Goal: Information Seeking & Learning: Find specific page/section

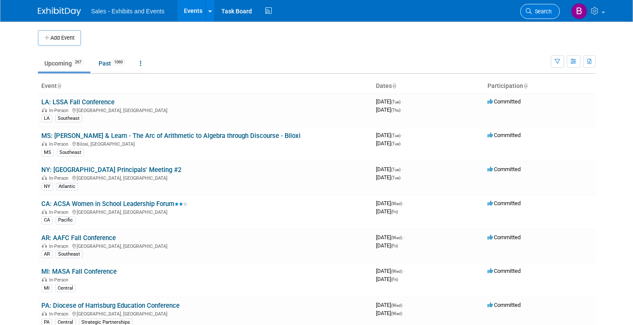
click at [539, 12] on span "Search" at bounding box center [542, 11] width 20 height 6
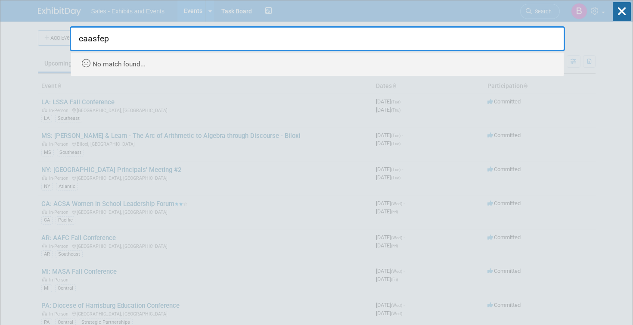
click at [380, 47] on input "caasfep" at bounding box center [317, 38] width 495 height 25
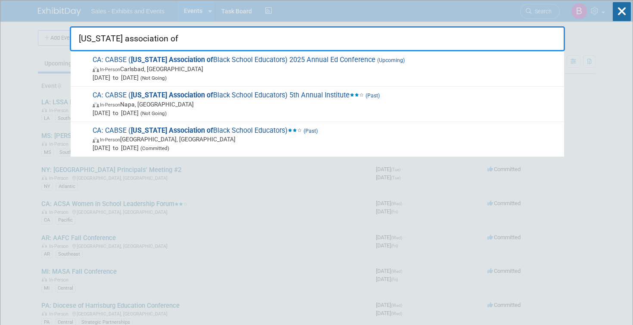
click at [179, 35] on input "[US_STATE] association of" at bounding box center [317, 38] width 495 height 25
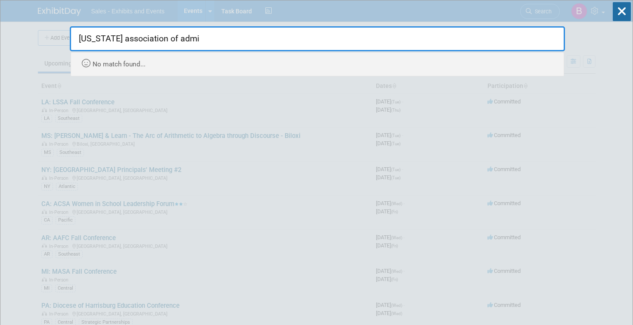
click at [170, 34] on input "[US_STATE] association of admi" at bounding box center [317, 38] width 495 height 25
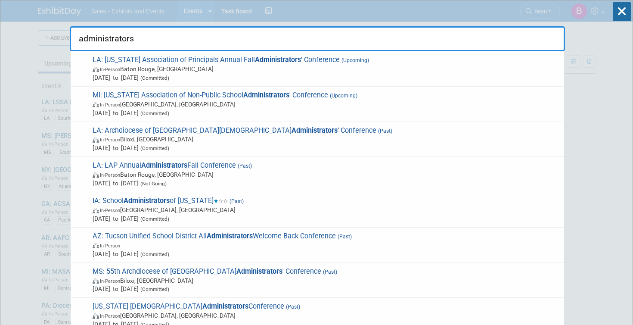
click at [146, 47] on input "administrators" at bounding box center [317, 38] width 495 height 25
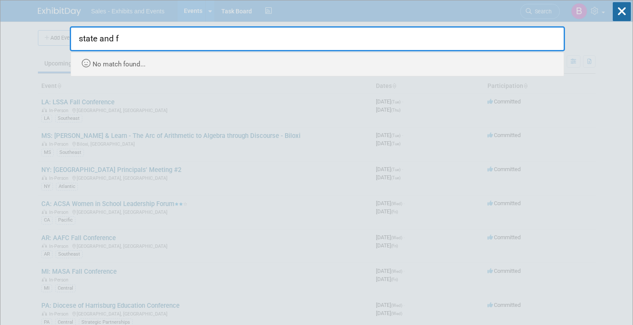
type input "state and f"
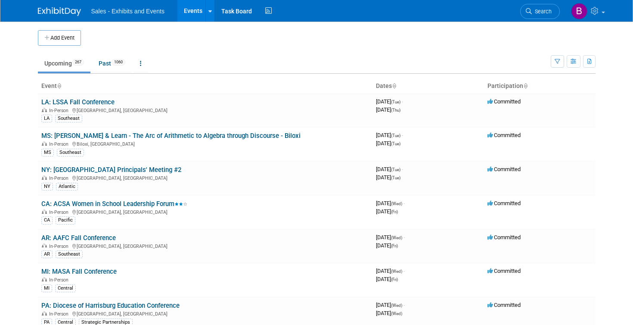
click at [179, 32] on td at bounding box center [324, 37] width 487 height 15
click at [549, 6] on link "Search" at bounding box center [540, 11] width 40 height 15
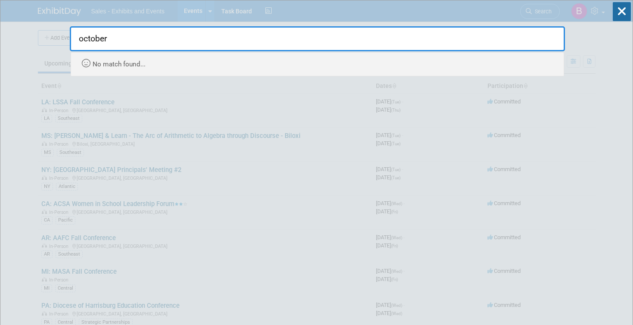
type input "october"
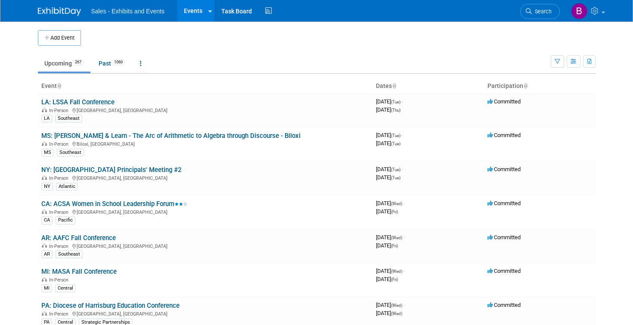
click at [396, 86] on icon at bounding box center [394, 87] width 4 height 6
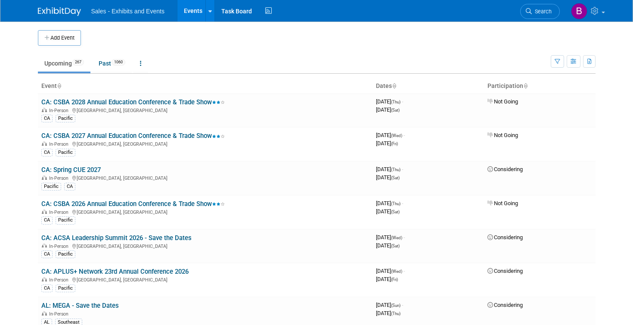
click at [394, 82] on link at bounding box center [394, 85] width 4 height 7
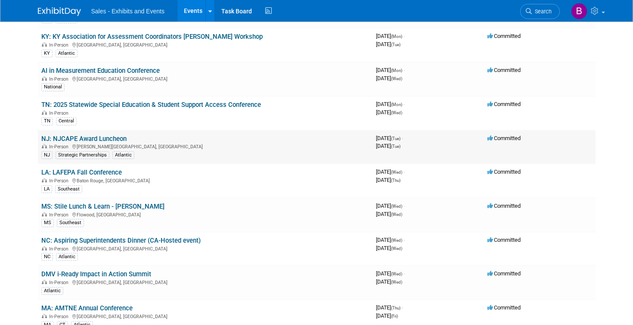
scroll to position [3815, 0]
